Goal: Task Accomplishment & Management: Complete application form

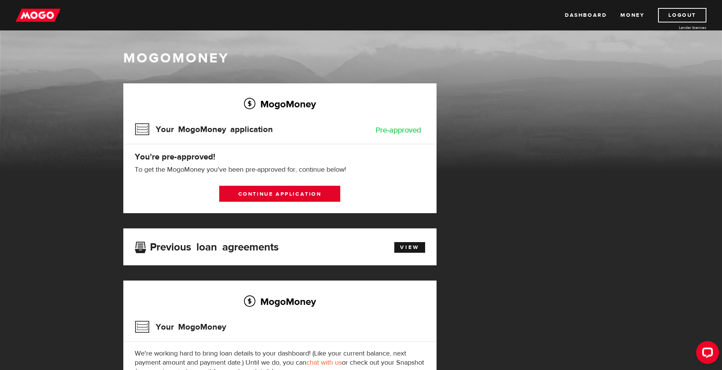
click at [292, 192] on link "Continue application" at bounding box center [279, 194] width 121 height 16
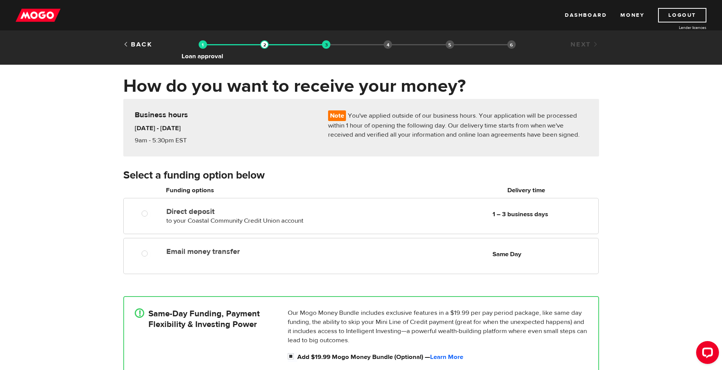
click at [201, 45] on img at bounding box center [203, 44] width 8 height 8
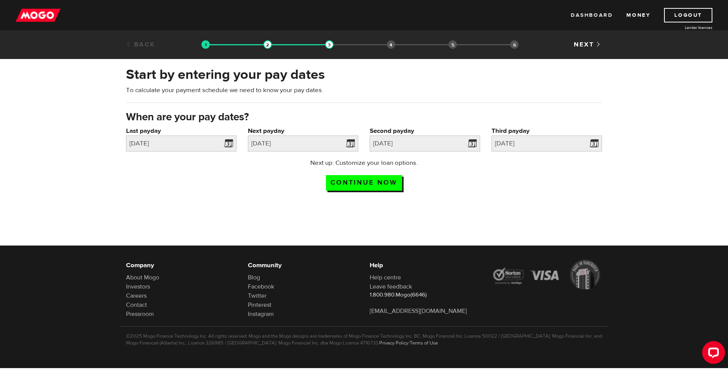
click at [591, 13] on link "Dashboard" at bounding box center [592, 15] width 42 height 14
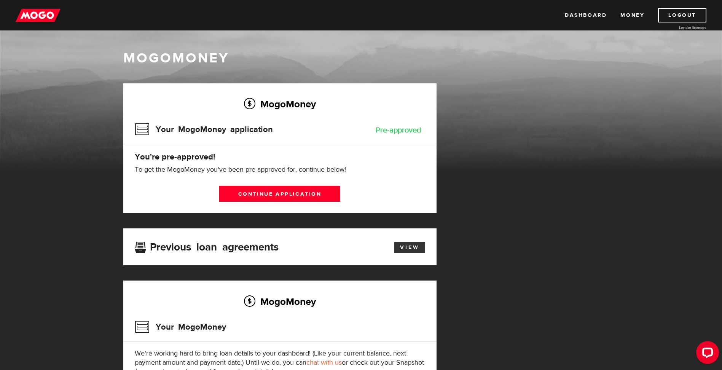
click at [415, 247] on link "View" at bounding box center [409, 247] width 31 height 11
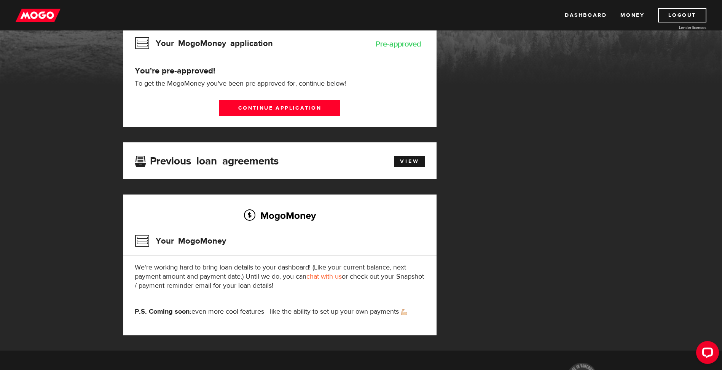
scroll to position [76, 0]
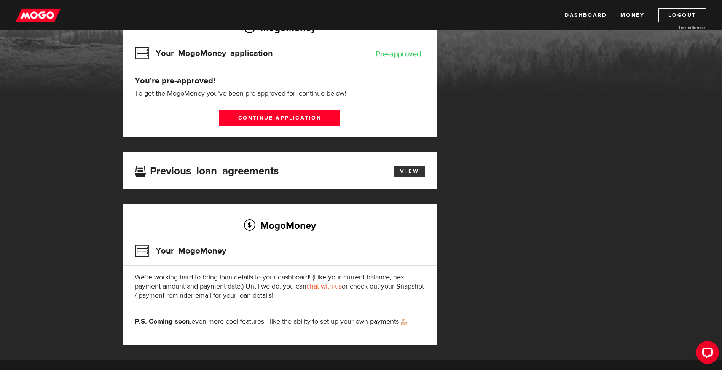
click at [405, 171] on link "View" at bounding box center [409, 171] width 31 height 11
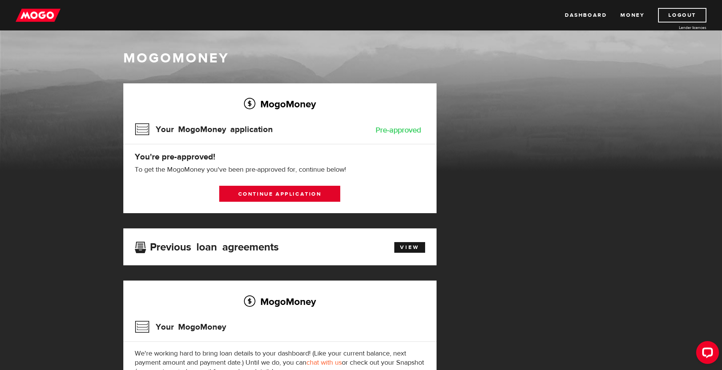
click at [279, 195] on link "Continue application" at bounding box center [279, 194] width 121 height 16
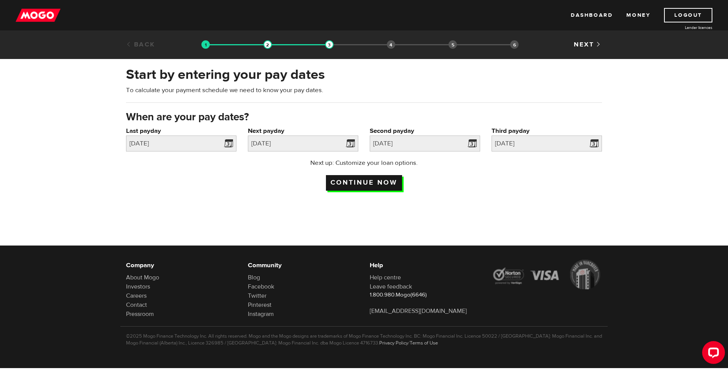
click at [346, 181] on input "Continue now" at bounding box center [364, 183] width 76 height 16
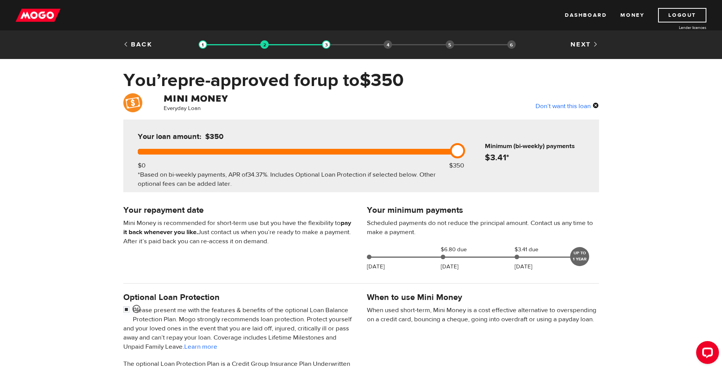
click at [455, 148] on link at bounding box center [457, 150] width 15 height 15
drag, startPoint x: 455, startPoint y: 148, endPoint x: 498, endPoint y: 154, distance: 43.0
click at [498, 154] on div "Your loan amount: $350 $0 $350 *Based on bi-weekly payments, APR of 34.37% . In…" at bounding box center [361, 156] width 476 height 73
click at [555, 107] on div "Don’t want this loan" at bounding box center [568, 106] width 64 height 10
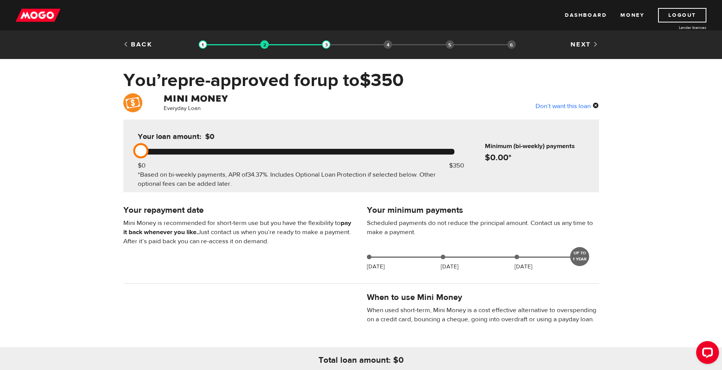
click at [578, 40] on div "Back Loan approval Loan select Funding select Bank account information Employme…" at bounding box center [361, 44] width 722 height 29
click at [582, 45] on link "Next" at bounding box center [585, 44] width 28 height 8
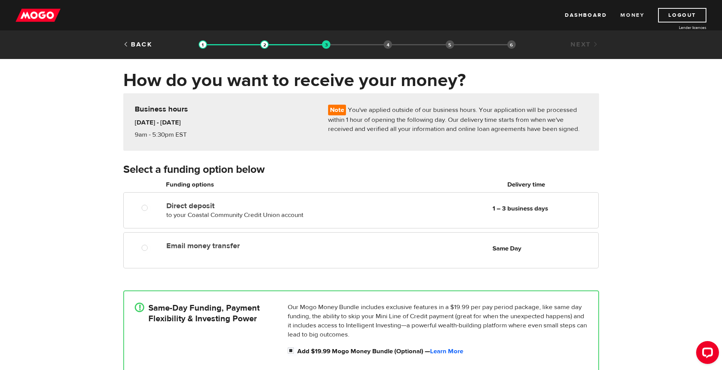
click at [633, 13] on link "Money" at bounding box center [633, 15] width 24 height 14
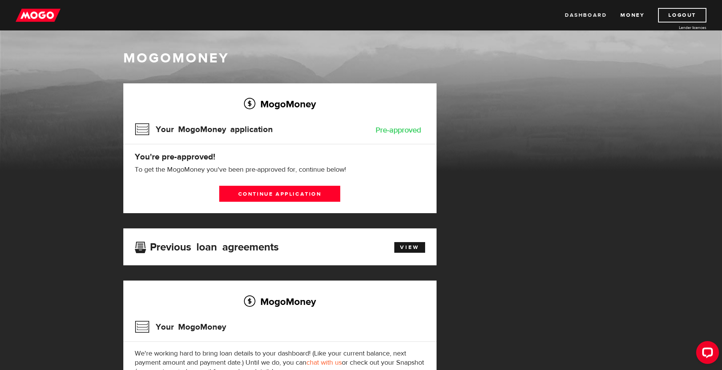
click at [574, 16] on link "Dashboard" at bounding box center [586, 15] width 42 height 14
click at [282, 193] on link "Continue application" at bounding box center [279, 194] width 121 height 16
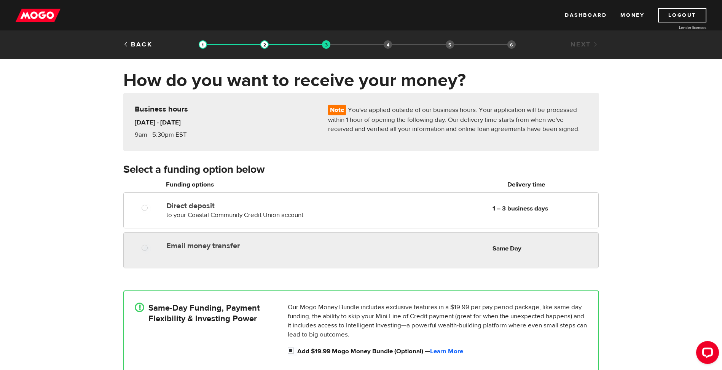
radio input "true"
click at [341, 246] on label "Email money transfer" at bounding box center [253, 245] width 175 height 9
click at [151, 246] on input "Email money transfer" at bounding box center [147, 249] width 10 height 10
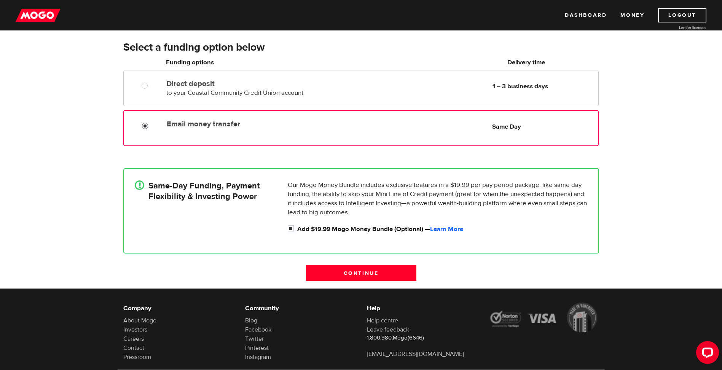
scroll to position [165, 0]
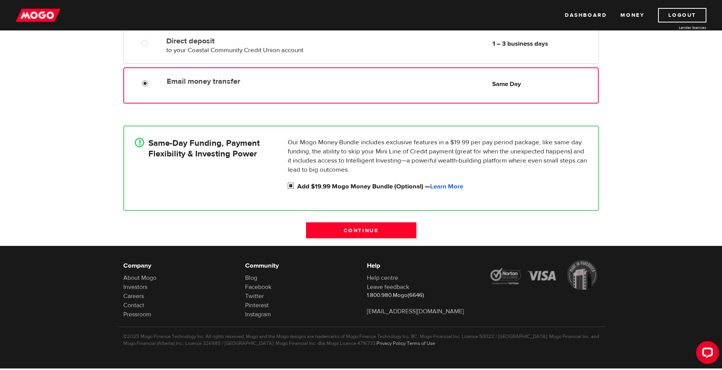
click at [289, 185] on input "Add $19.99 Mogo Money Bundle (Optional) — Learn More" at bounding box center [293, 187] width 10 height 10
checkbox input "false"
radio input "false"
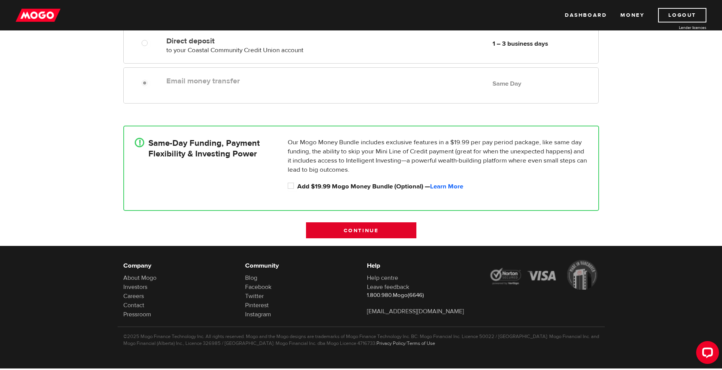
click at [364, 230] on input "Continue" at bounding box center [361, 230] width 110 height 16
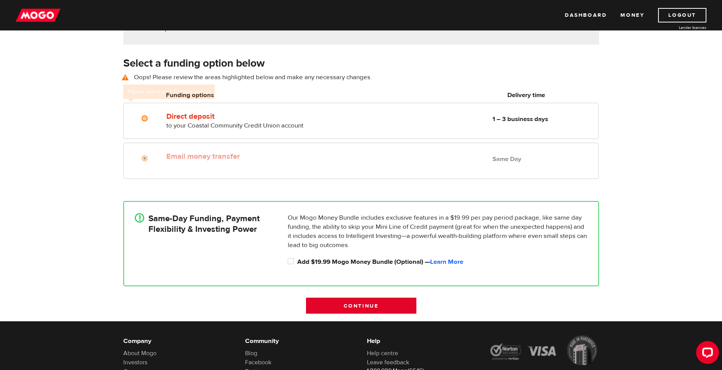
scroll to position [106, 0]
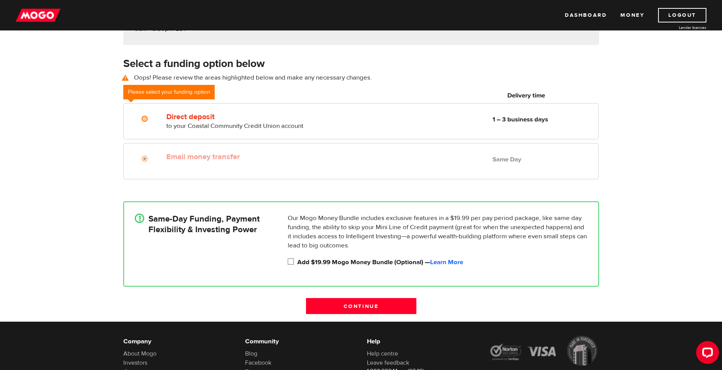
click at [293, 263] on input "Add $19.99 Mogo Money Bundle (Optional) — Learn More" at bounding box center [293, 263] width 10 height 10
checkbox input "true"
click at [340, 306] on input "Continue" at bounding box center [361, 306] width 110 height 16
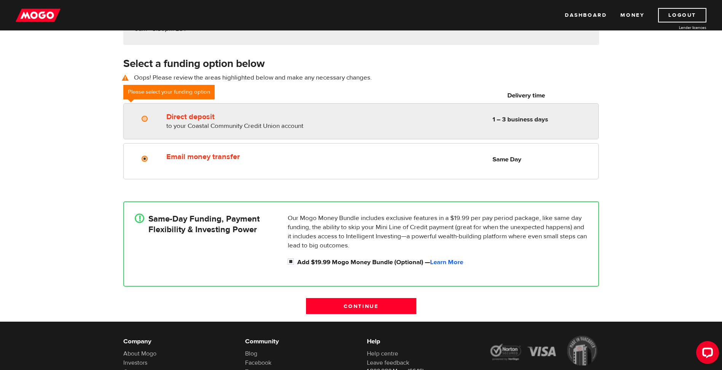
radio input "true"
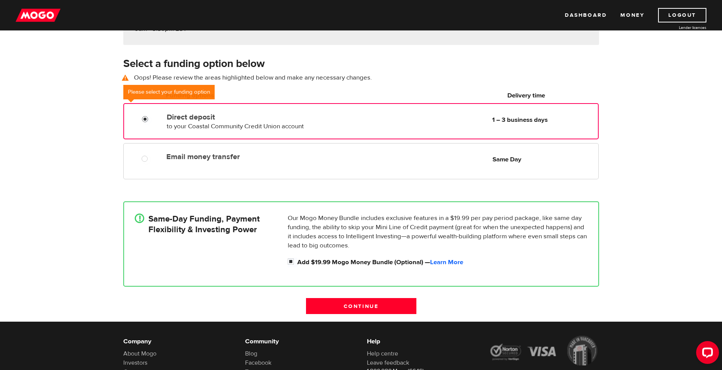
click at [142, 116] on input "Direct deposit" at bounding box center [147, 120] width 10 height 10
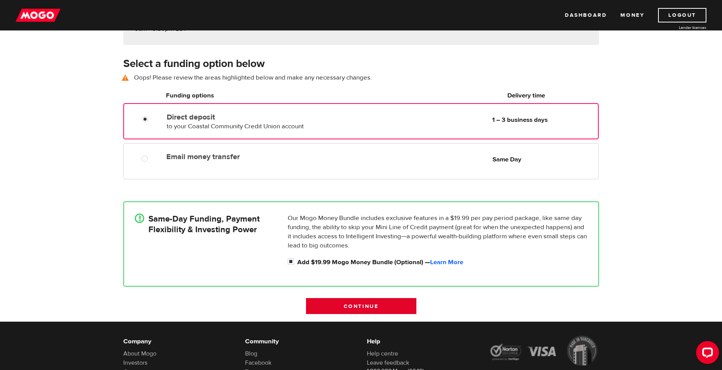
click at [342, 303] on input "Continue" at bounding box center [361, 306] width 110 height 16
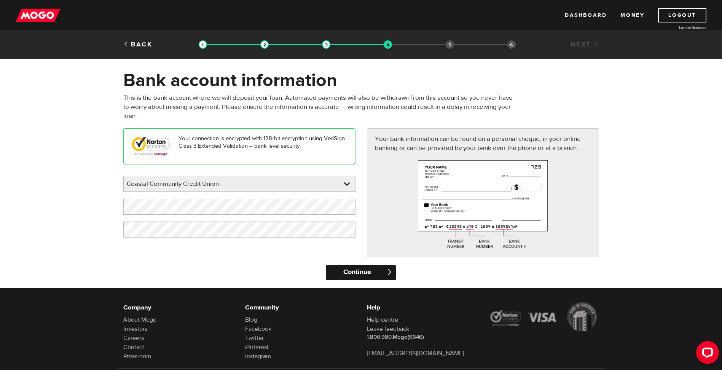
click at [371, 272] on input "Continue" at bounding box center [361, 272] width 70 height 15
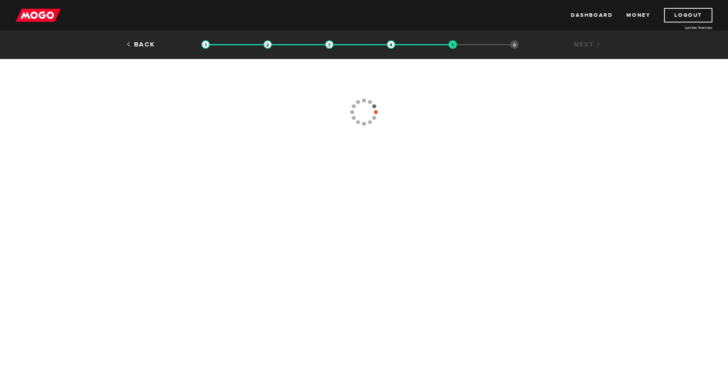
type input "[PHONE_NUMBER]"
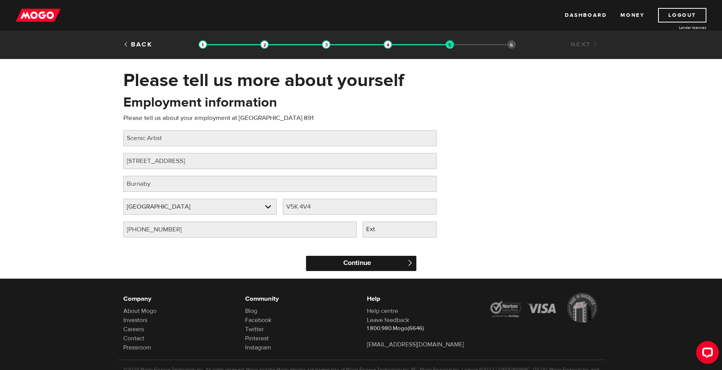
click at [342, 263] on input "Continue" at bounding box center [361, 263] width 110 height 15
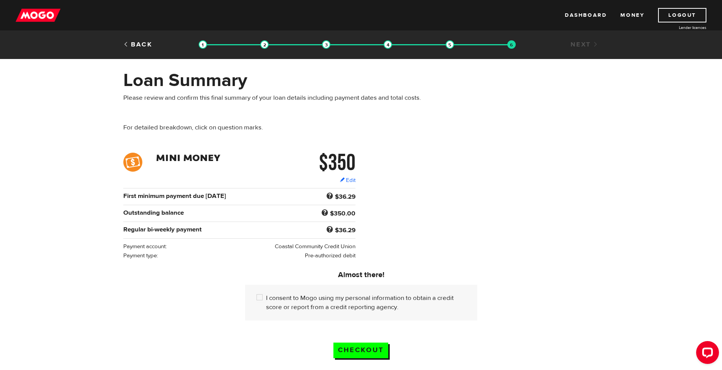
scroll to position [38, 0]
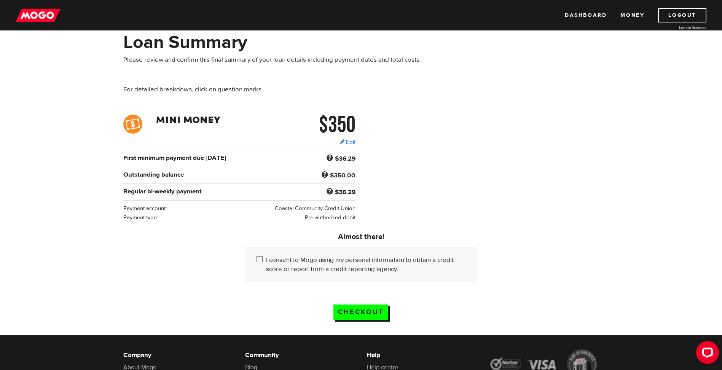
click at [263, 259] on input "I consent to Mogo using my personal information to obtain a credit score or rep…" at bounding box center [262, 260] width 10 height 10
checkbox input "true"
click at [356, 311] on input "Checkout" at bounding box center [361, 313] width 55 height 16
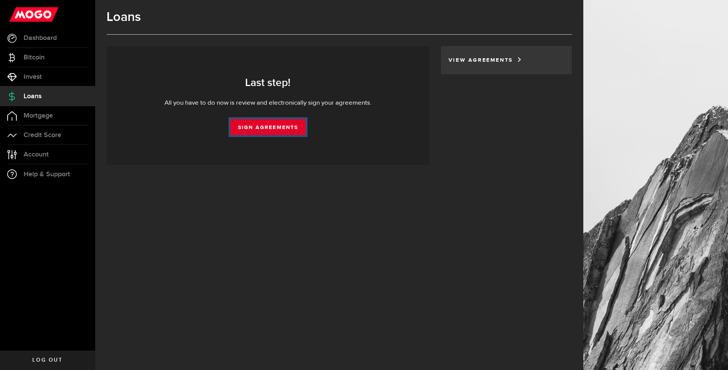
click at [267, 126] on link "Sign Agreements" at bounding box center [267, 127] width 75 height 16
click at [269, 126] on link "Sign Agreements" at bounding box center [267, 127] width 75 height 16
